Goal: Register for event/course

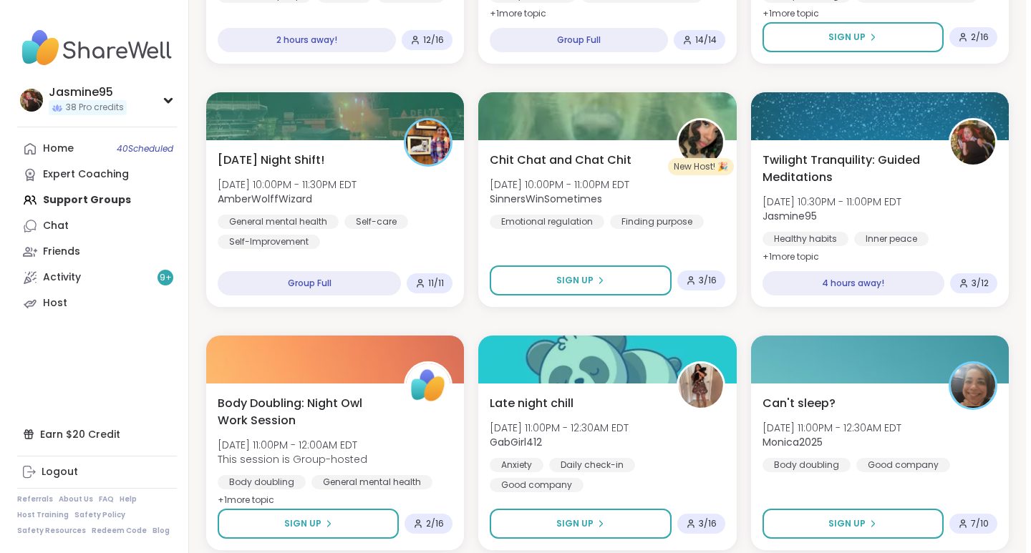
scroll to position [1863, 0]
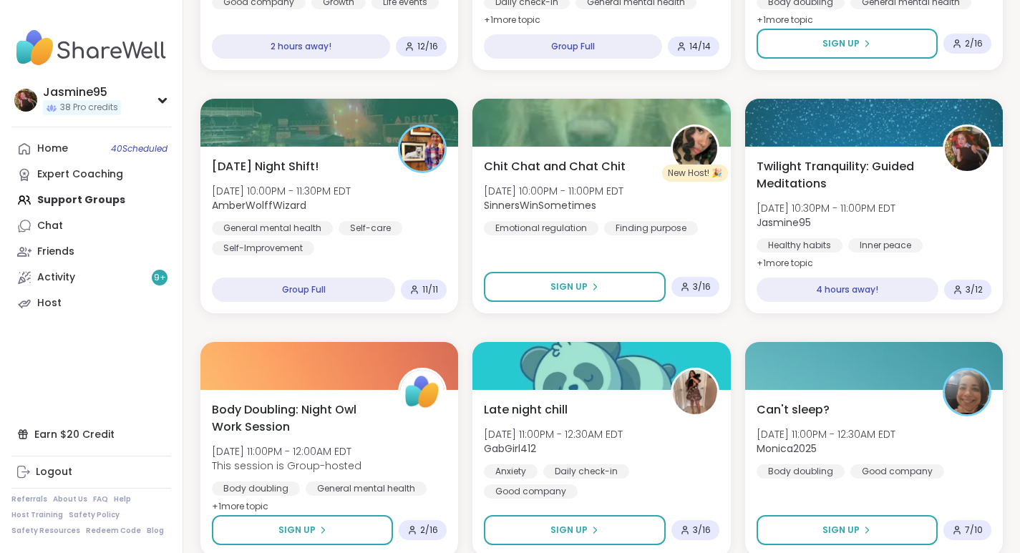
click at [858, 191] on span "Twilight Tranquility: Guided Meditations" at bounding box center [842, 175] width 170 height 34
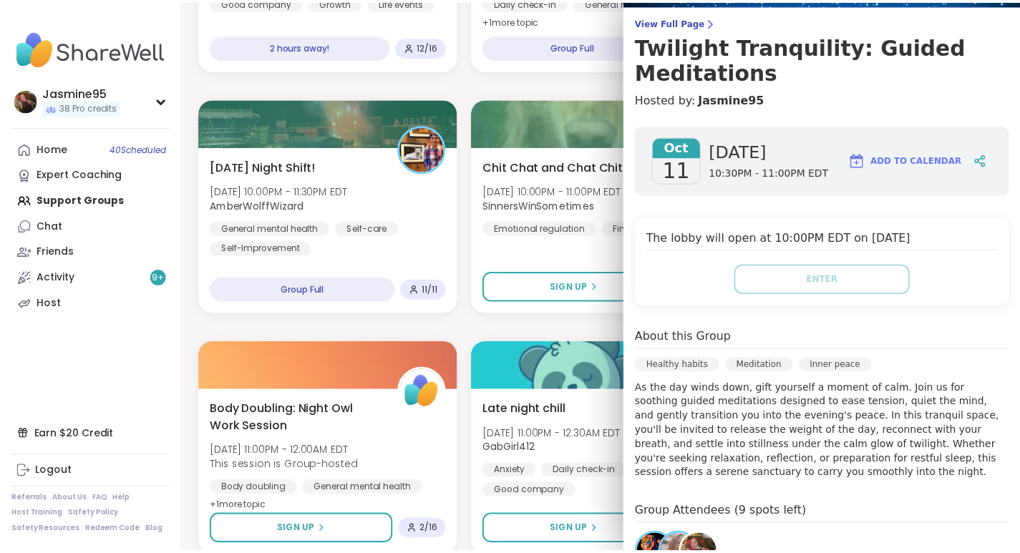
scroll to position [105, 0]
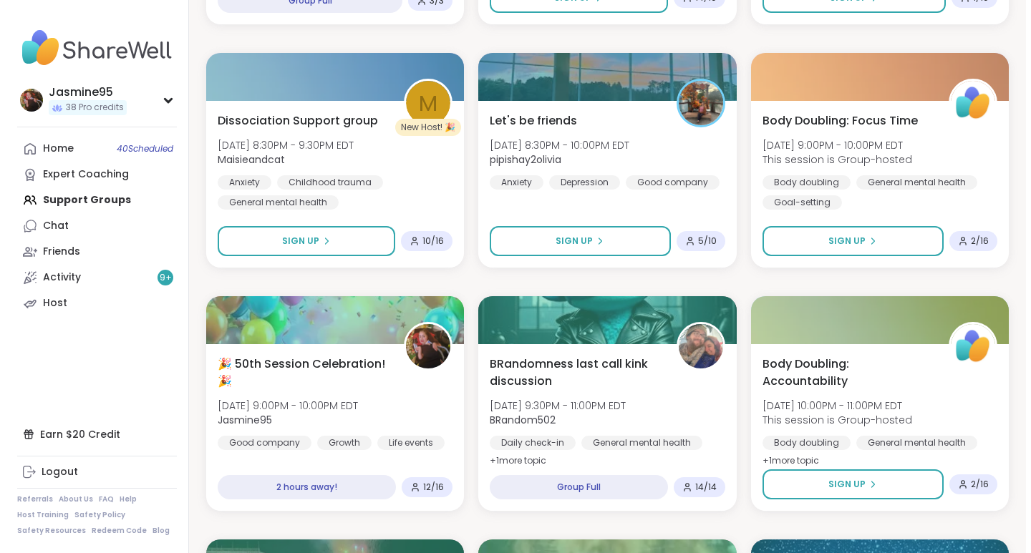
scroll to position [1421, 0]
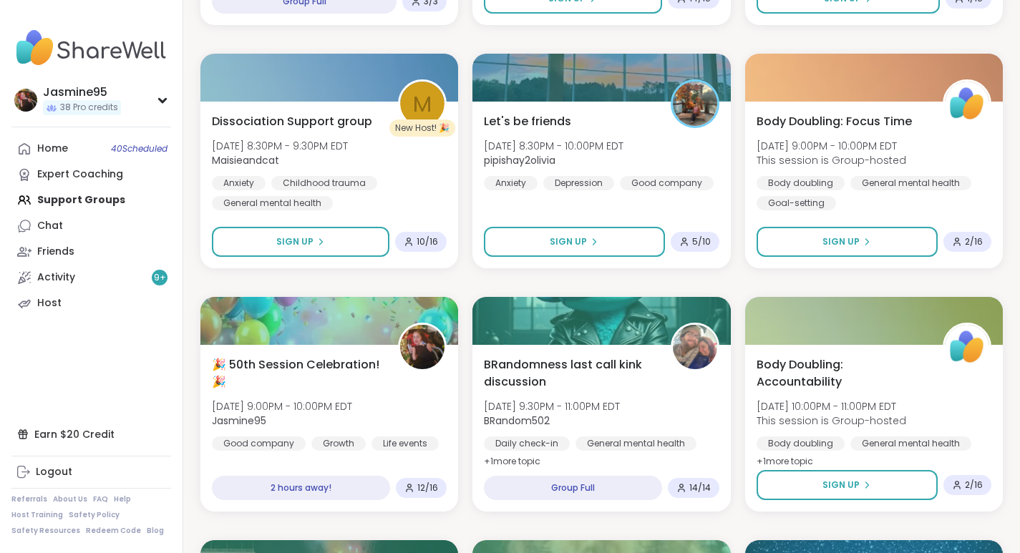
click at [385, 391] on div "🎉 50th Session Celebration! 🎉 [DATE] 9:00PM - 10:00PM EDT Jasmine95 Good compan…" at bounding box center [329, 403] width 235 height 94
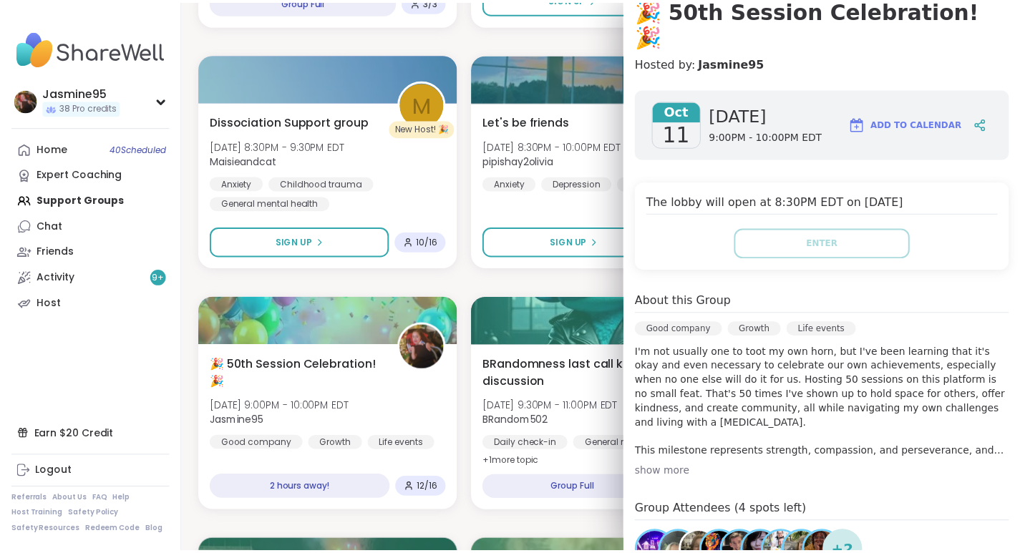
scroll to position [147, 0]
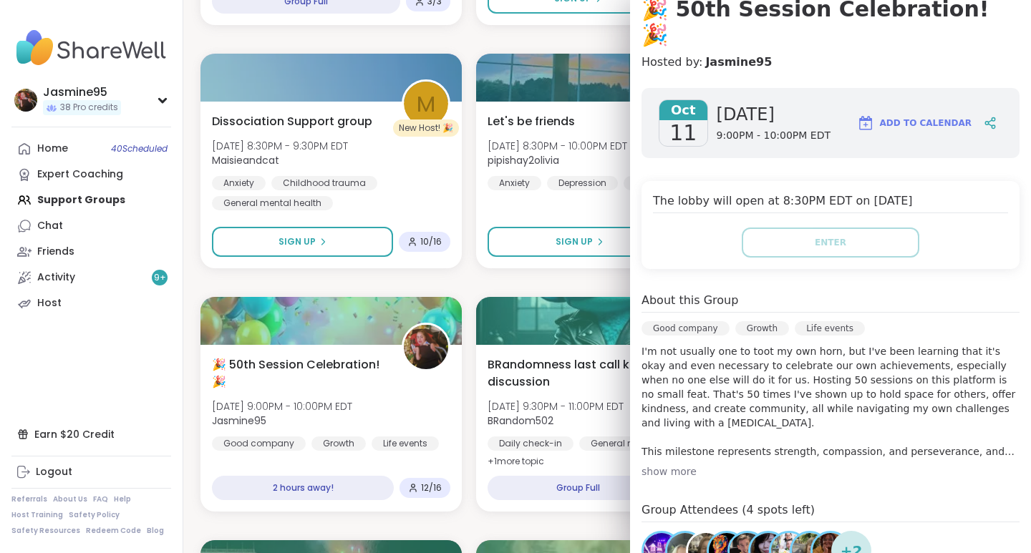
click at [983, 117] on icon at bounding box center [989, 123] width 13 height 13
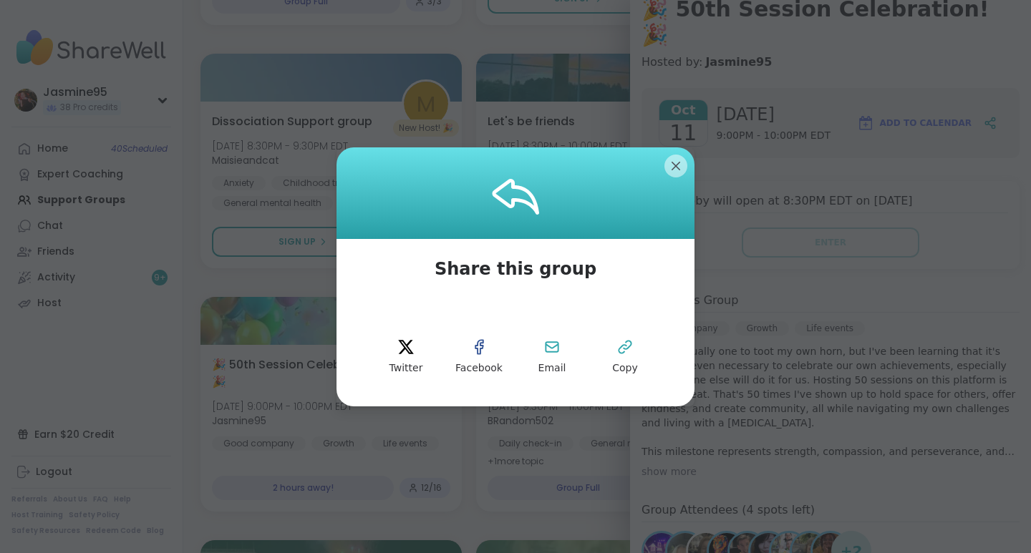
click at [636, 356] on button "Copy" at bounding box center [625, 357] width 64 height 64
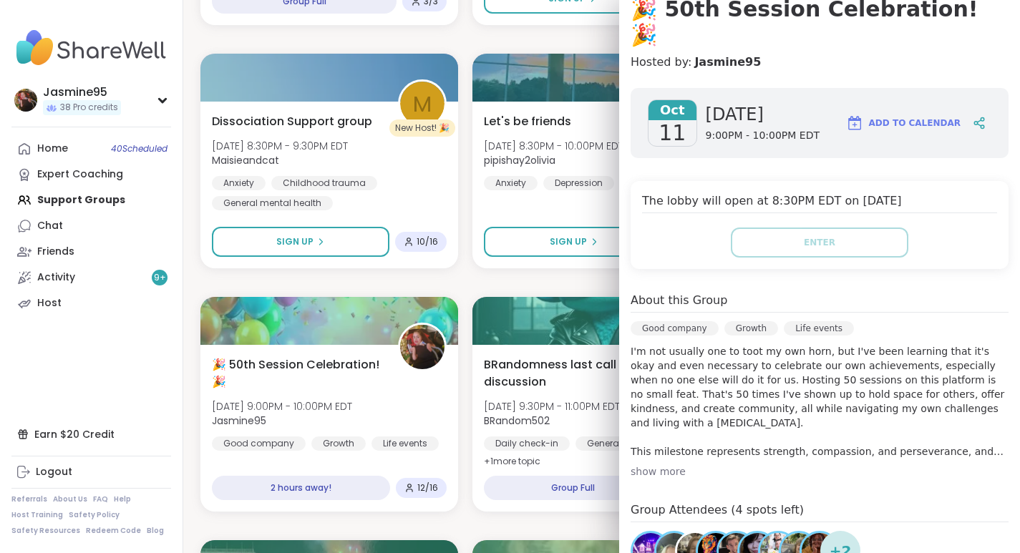
click at [467, 211] on div "BRandomness Ohana Open Forum [DATE] 5:00PM - 6:30PM EDT BRandom502 Body doublin…" at bounding box center [601, 283] width 802 height 2892
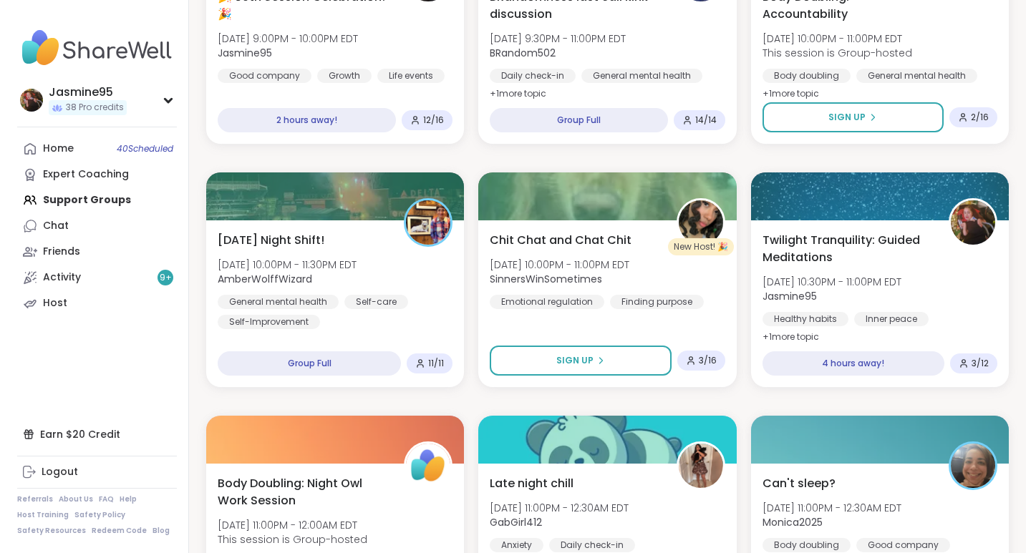
scroll to position [1804, 0]
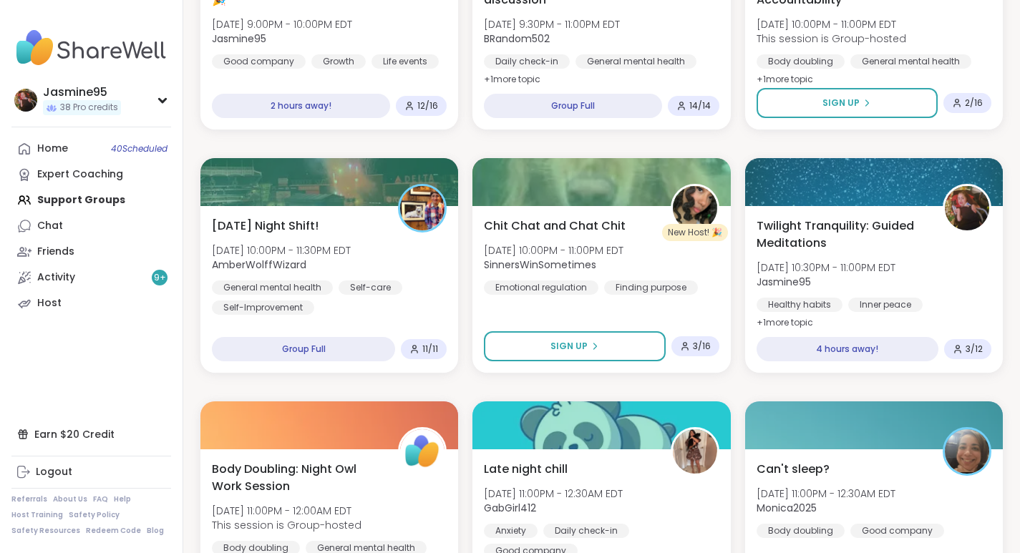
click at [922, 251] on span "Twilight Tranquility: Guided Meditations" at bounding box center [842, 235] width 170 height 34
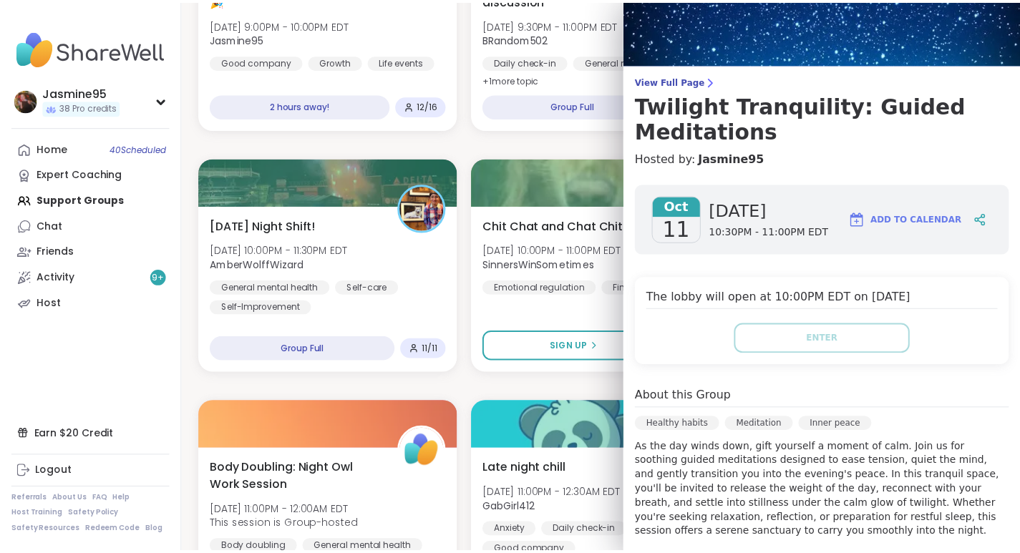
scroll to position [49, 0]
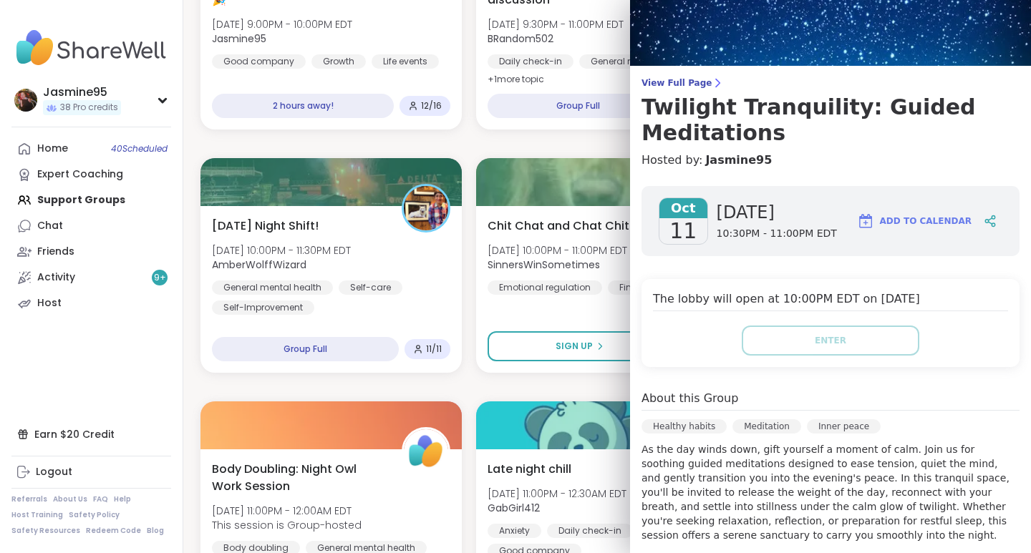
click at [978, 220] on div at bounding box center [990, 221] width 24 height 26
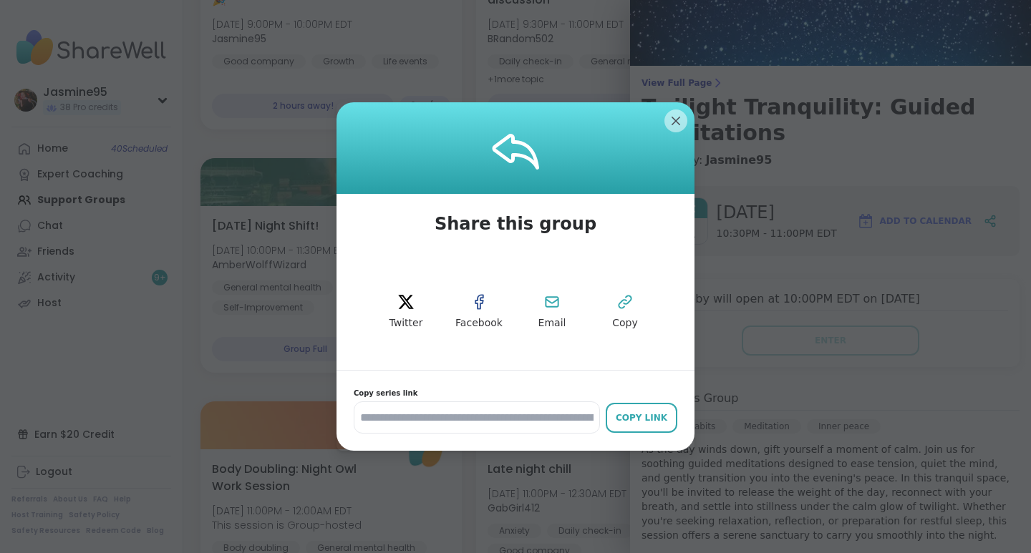
click at [631, 307] on button "Copy" at bounding box center [625, 312] width 64 height 64
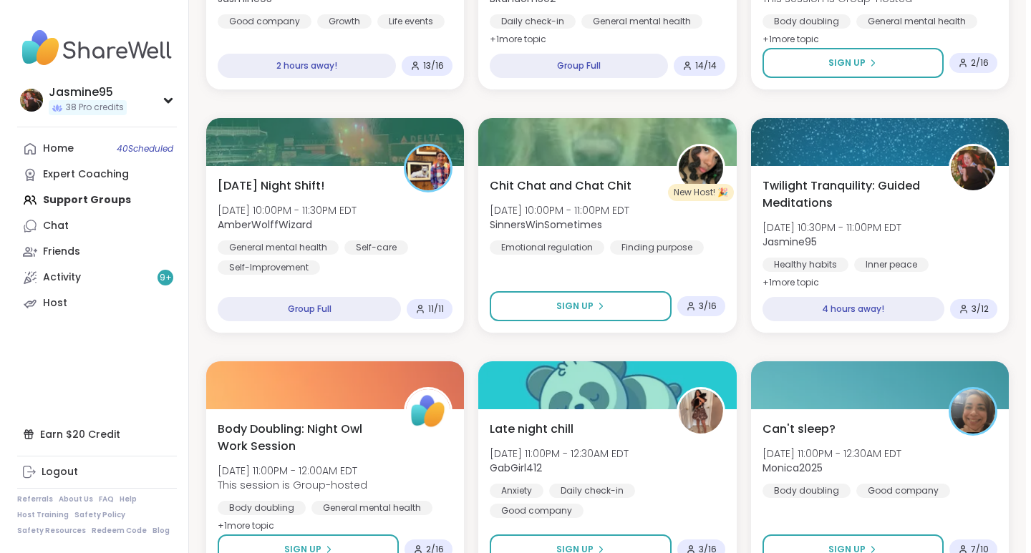
scroll to position [1844, 0]
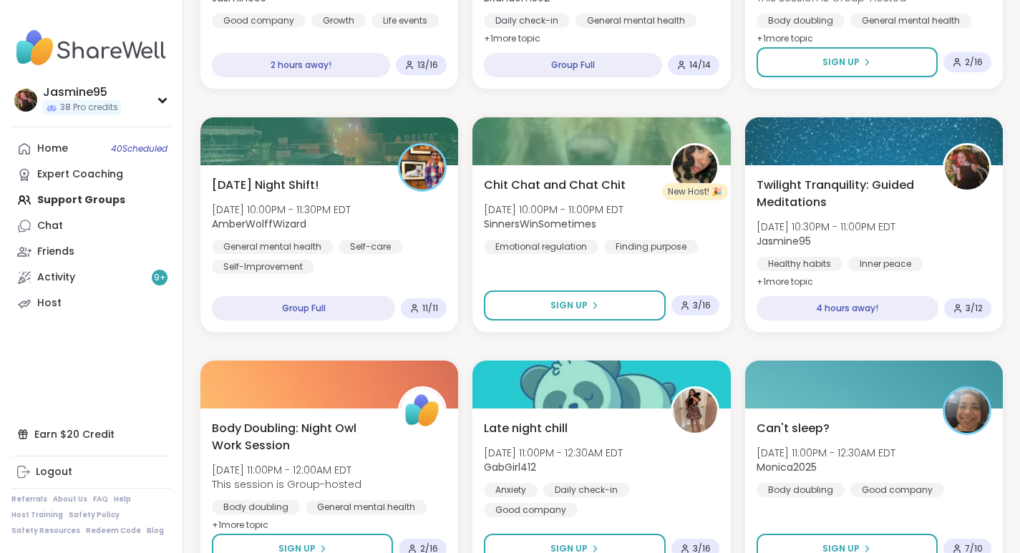
click at [978, 272] on div "Healthy habits Inner peace Meditation" at bounding box center [874, 274] width 235 height 34
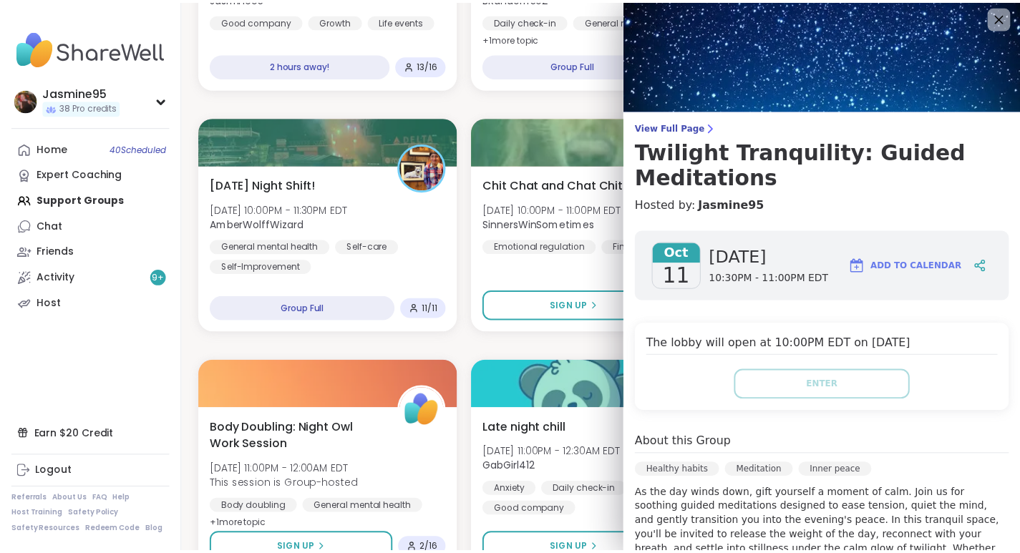
scroll to position [0, 0]
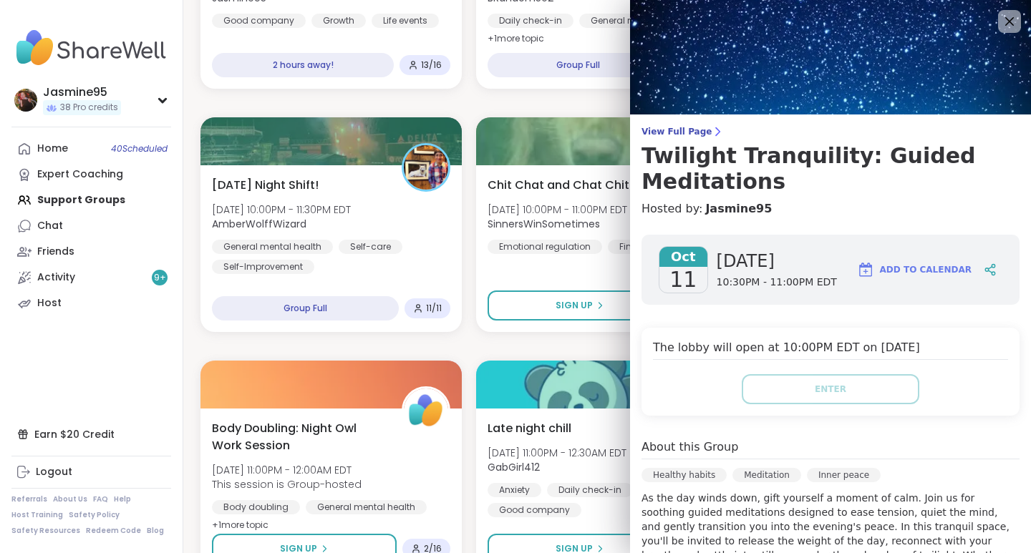
click at [1001, 15] on icon at bounding box center [1009, 21] width 17 height 17
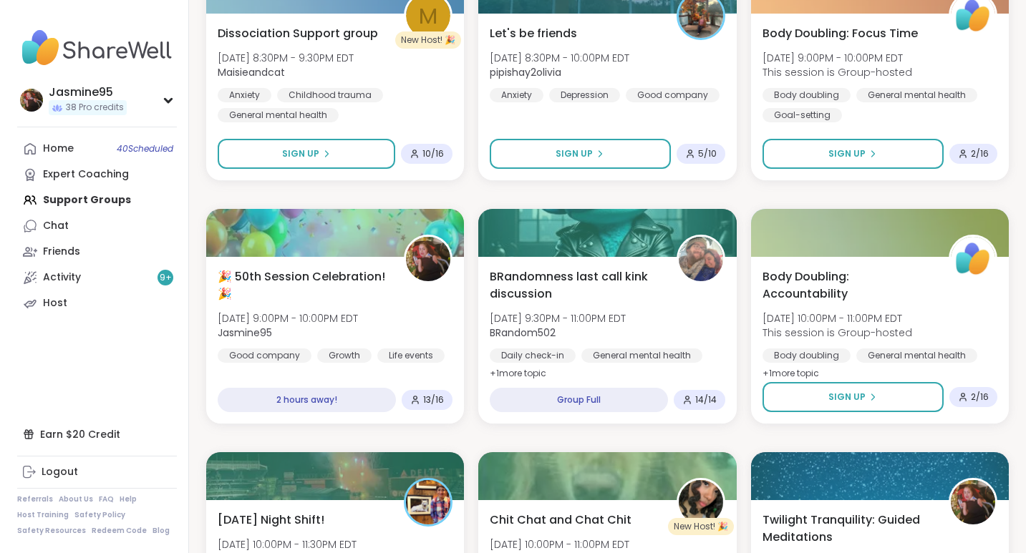
scroll to position [1510, 0]
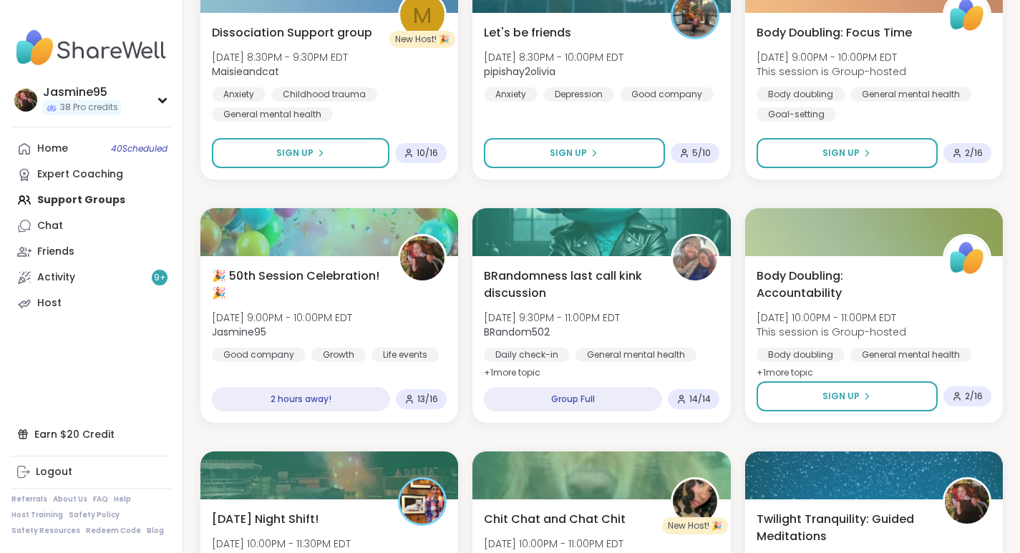
click at [312, 268] on span "🎉 50th Session Celebration! 🎉" at bounding box center [297, 285] width 170 height 34
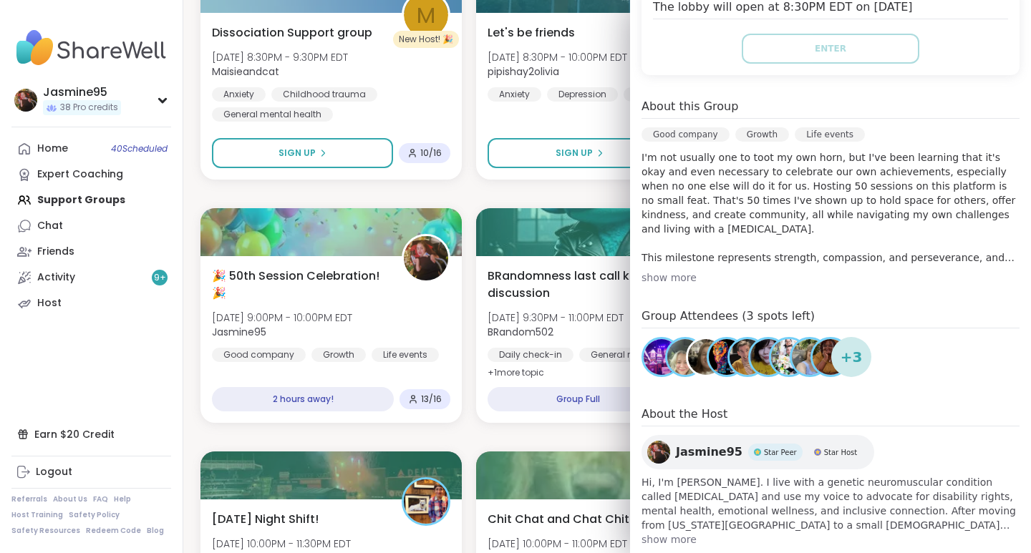
scroll to position [343, 0]
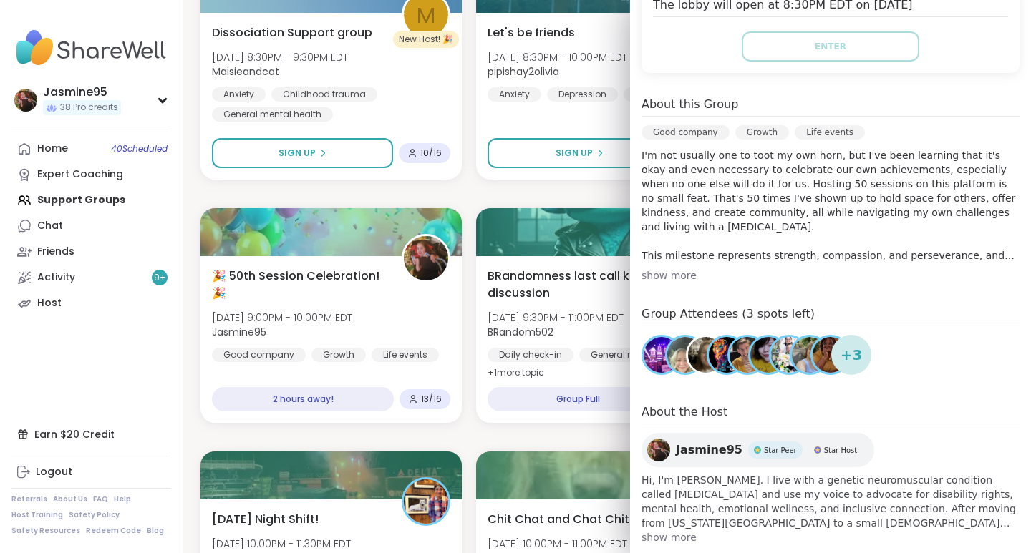
click at [849, 344] on span "+ 3" at bounding box center [851, 354] width 22 height 21
click at [845, 344] on span "+ 3" at bounding box center [851, 354] width 22 height 21
click at [75, 296] on link "Host" at bounding box center [91, 304] width 160 height 26
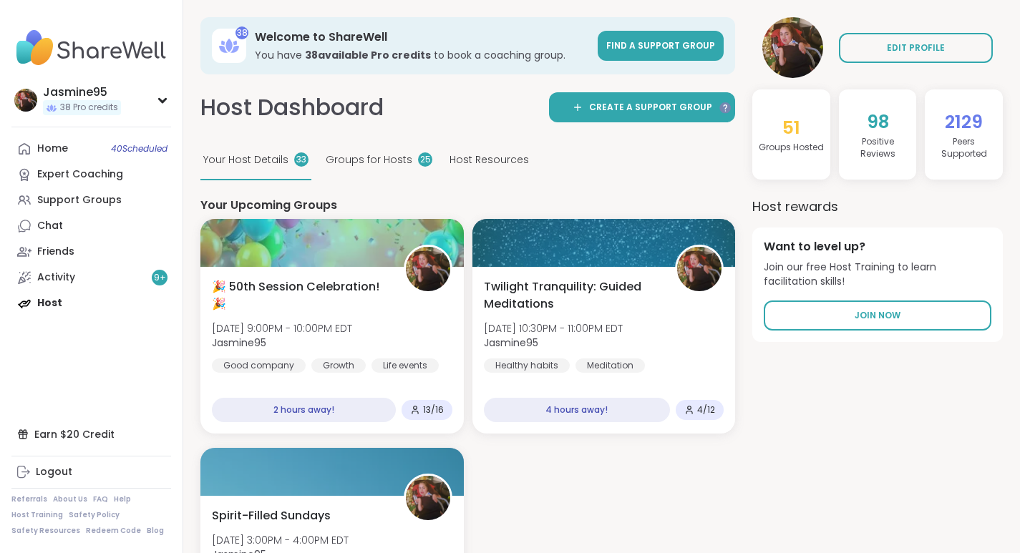
click at [359, 299] on span "🎉 50th Session Celebration! 🎉" at bounding box center [300, 295] width 176 height 34
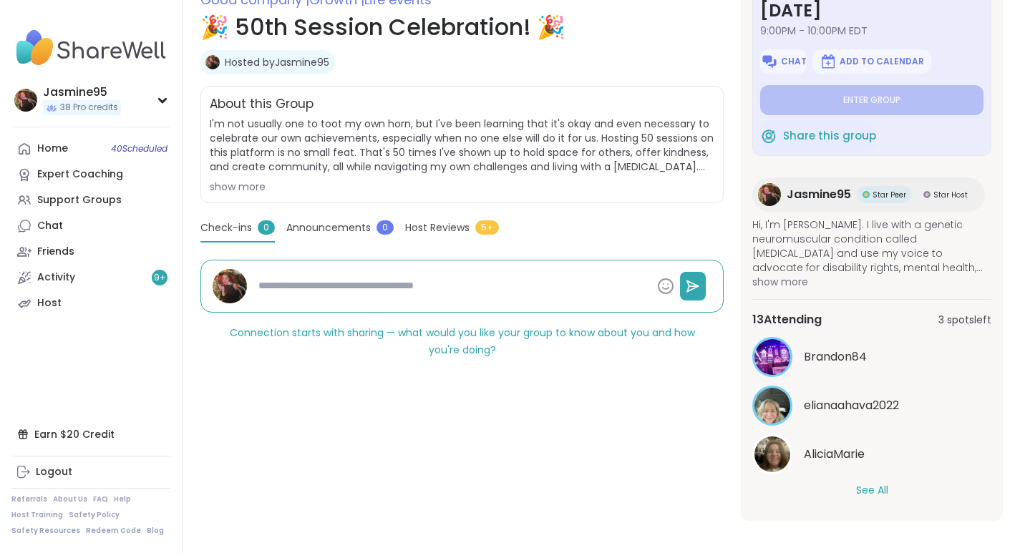
scroll to position [223, 0]
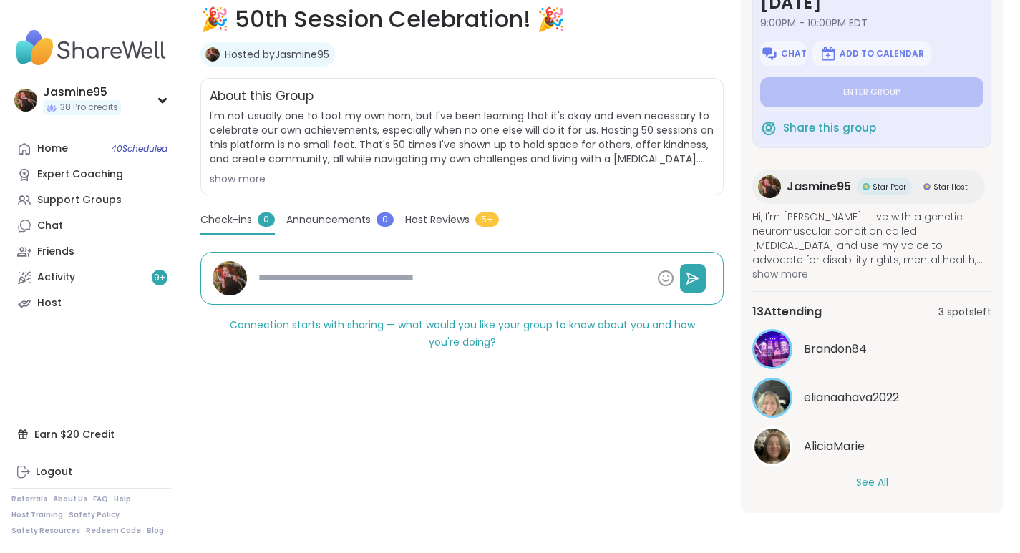
click at [875, 478] on button "See All" at bounding box center [872, 482] width 32 height 15
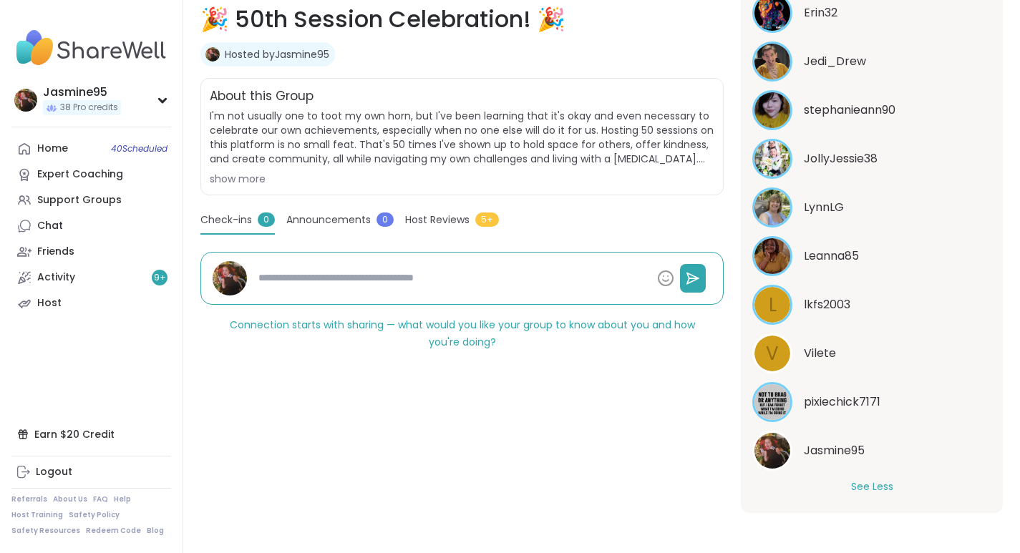
scroll to position [545, 0]
